Goal: Find contact information: Find contact information

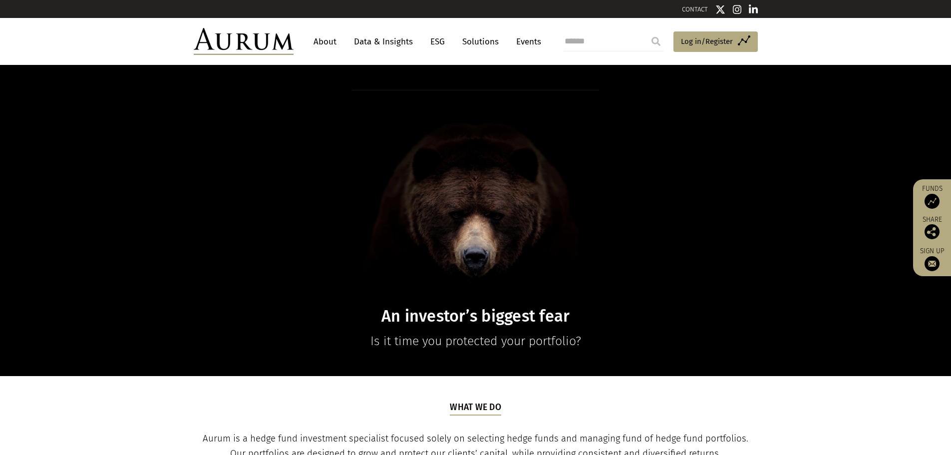
click at [330, 41] on link "About" at bounding box center [325, 41] width 33 height 18
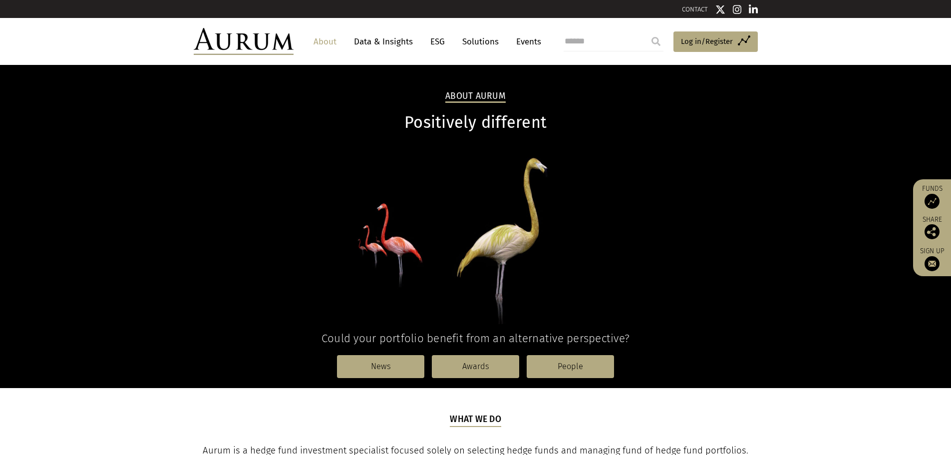
click at [691, 10] on link "CONTACT" at bounding box center [695, 8] width 26 height 7
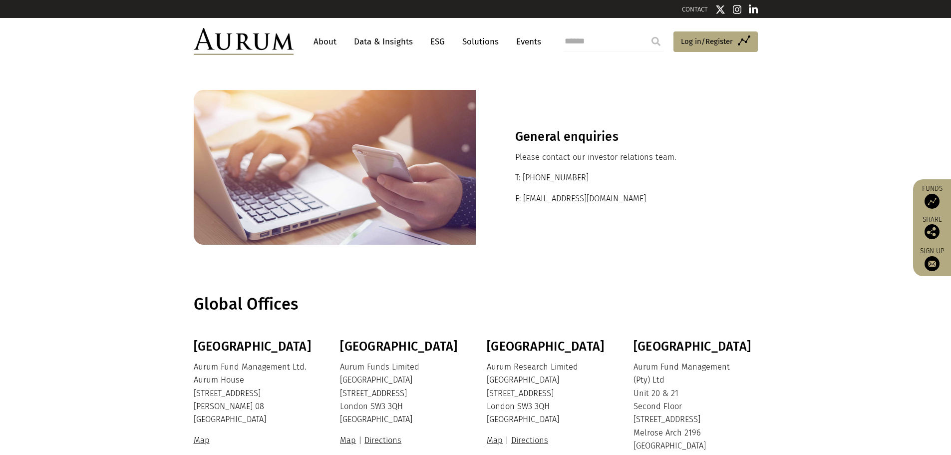
click at [324, 44] on link "About" at bounding box center [325, 41] width 33 height 18
